Goal: Check status: Check status

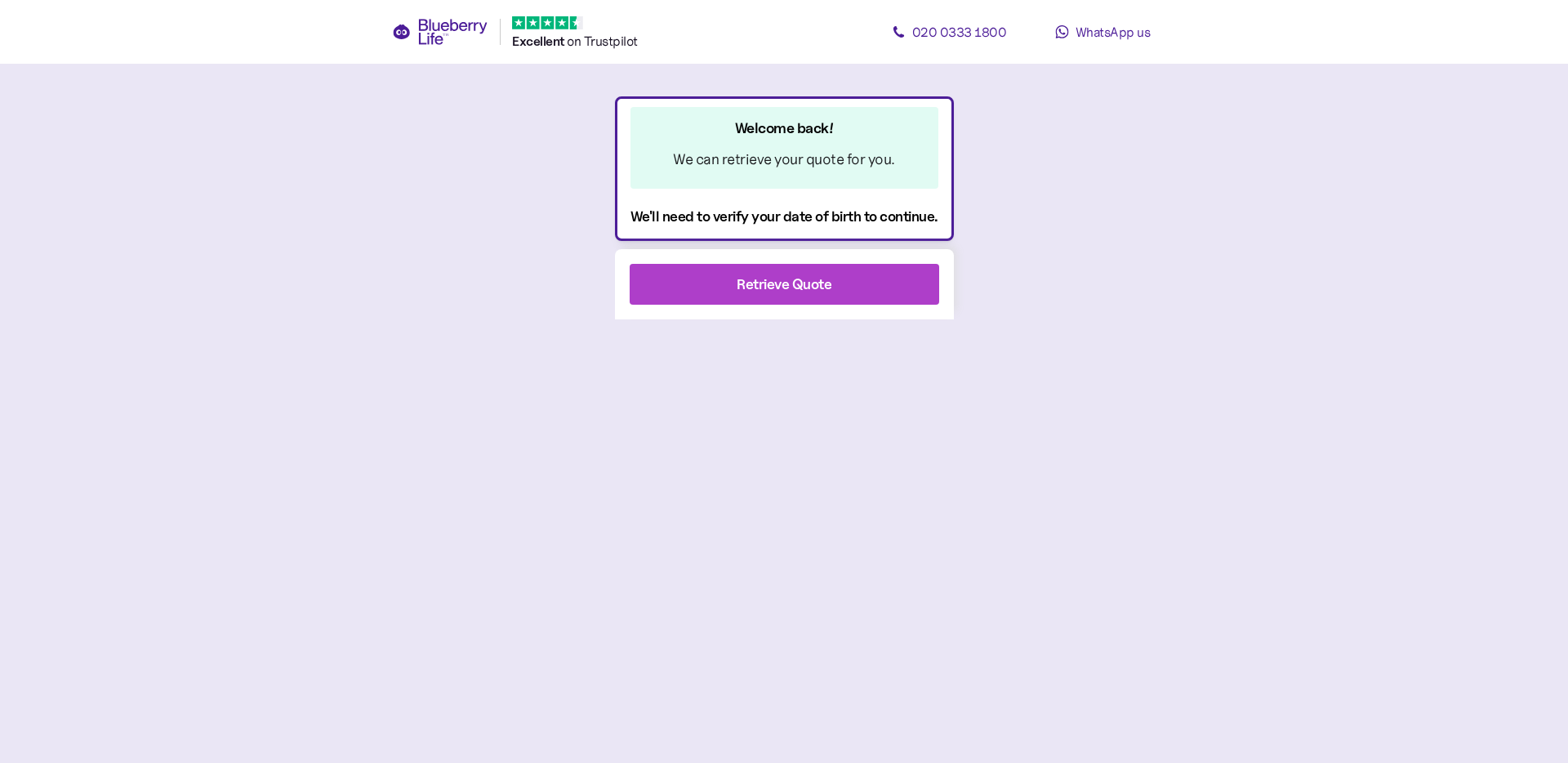
click at [822, 287] on div "Retrieve Quote" at bounding box center [784, 283] width 95 height 22
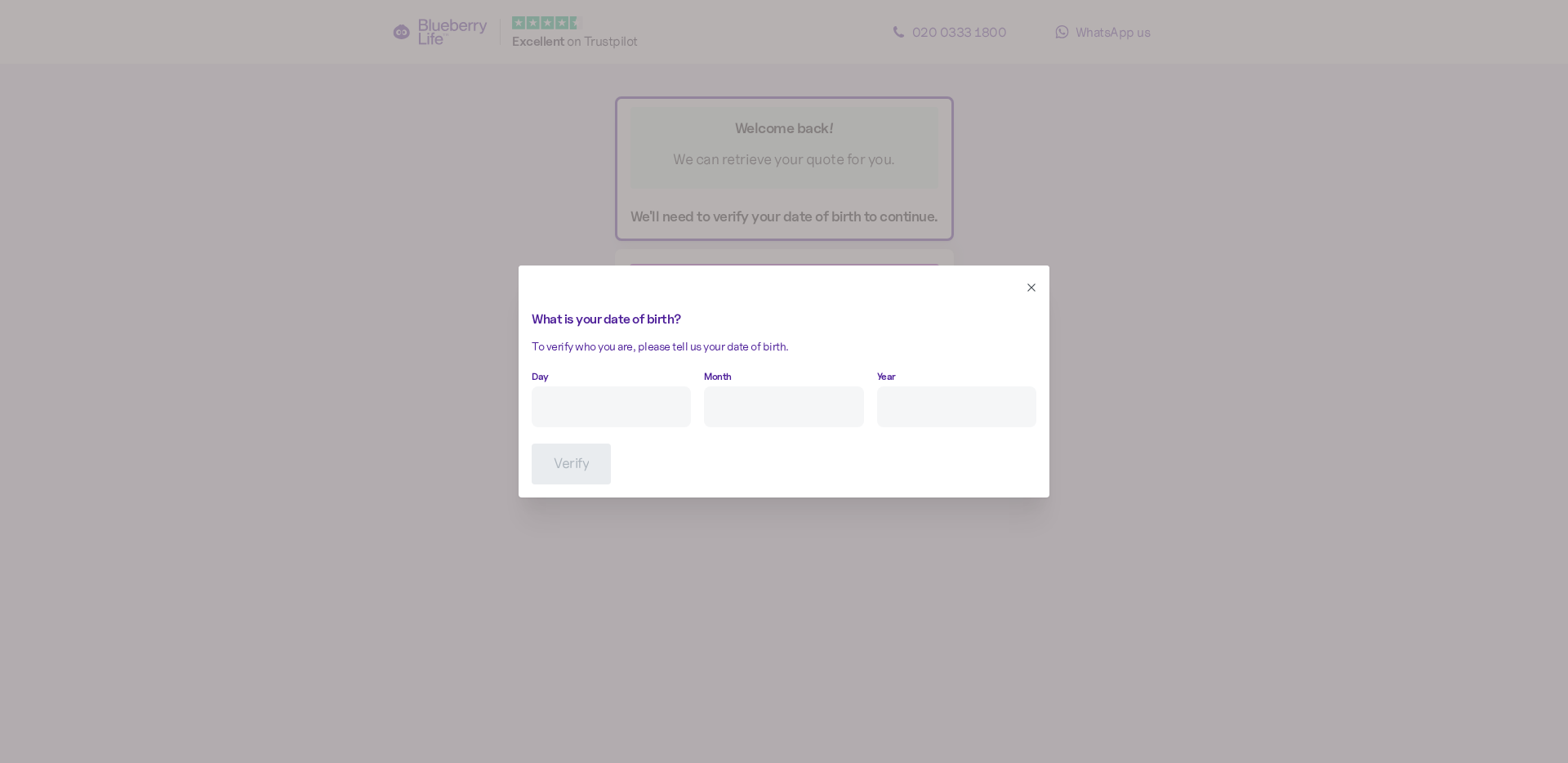
click at [624, 397] on input "Day" at bounding box center [611, 406] width 159 height 41
type input "8"
type input "10"
type input "****"
click at [555, 457] on span "Verify" at bounding box center [572, 464] width 35 height 39
